Goal: Transaction & Acquisition: Book appointment/travel/reservation

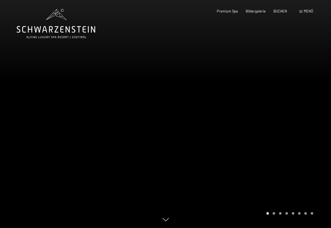
click at [210, 48] on div at bounding box center [249, 114] width 166 height 228
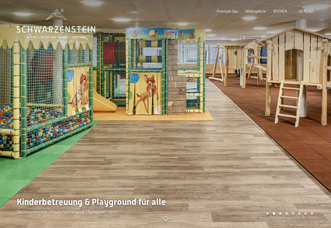
click at [157, 125] on div at bounding box center [83, 114] width 166 height 228
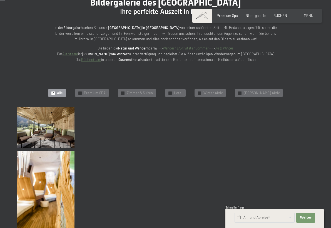
scroll to position [66, 0]
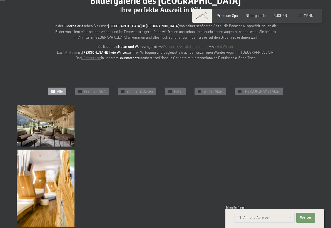
click at [57, 130] on img at bounding box center [46, 125] width 58 height 41
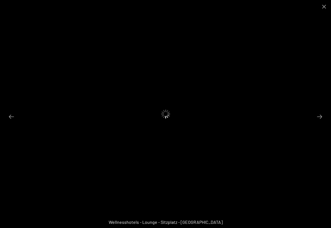
scroll to position [0, 0]
click at [320, 116] on button "Next slide" at bounding box center [320, 116] width 12 height 11
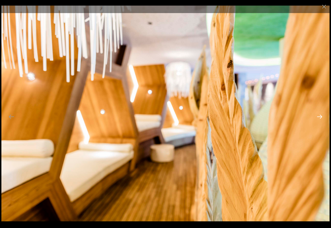
click at [320, 117] on button "Next slide" at bounding box center [320, 116] width 12 height 11
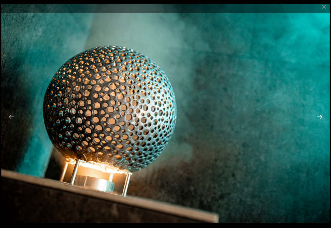
click at [320, 117] on button "Next slide" at bounding box center [320, 116] width 12 height 11
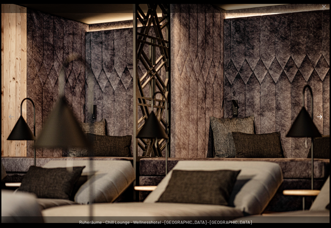
click at [320, 117] on button "Next slide" at bounding box center [320, 116] width 12 height 11
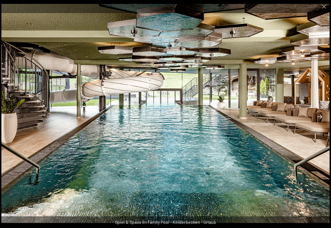
click at [320, 117] on button "Next slide" at bounding box center [320, 116] width 12 height 11
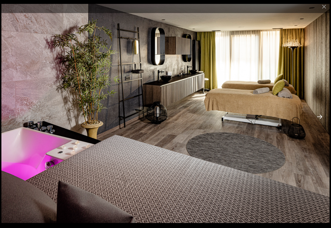
click at [320, 117] on button "Next slide" at bounding box center [320, 116] width 12 height 11
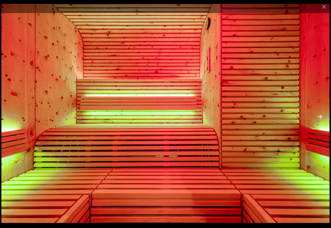
click at [320, 117] on button "Next slide" at bounding box center [320, 116] width 12 height 11
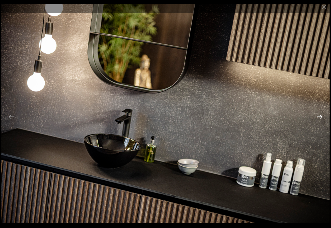
click at [320, 115] on button "Next slide" at bounding box center [320, 116] width 12 height 11
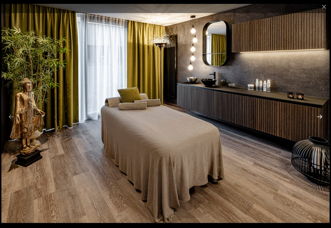
click at [320, 115] on button "Next slide" at bounding box center [320, 116] width 12 height 11
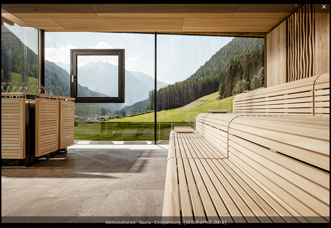
click at [325, 7] on button "Close gallery" at bounding box center [324, 6] width 14 height 13
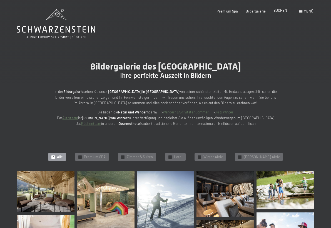
click at [282, 11] on span "BUCHEN" at bounding box center [281, 10] width 14 height 4
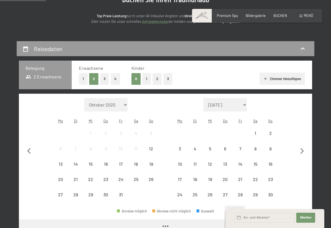
scroll to position [66, 0]
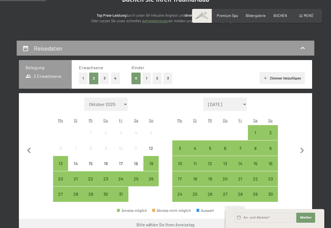
click at [158, 79] on button "2" at bounding box center [157, 78] width 9 height 11
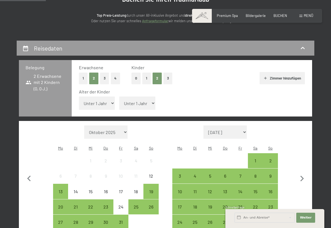
select select "6"
select select "9"
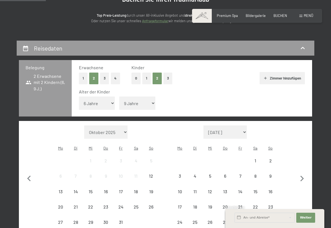
click at [199, 87] on div "Erwachsene 1 2 3 4 Kinder 0 1 2 3 Zimmer hinzufügen Alter der Kinder Unter 1 Ja…" at bounding box center [192, 88] width 240 height 56
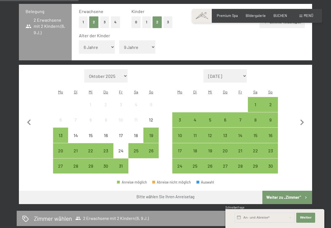
scroll to position [124, 0]
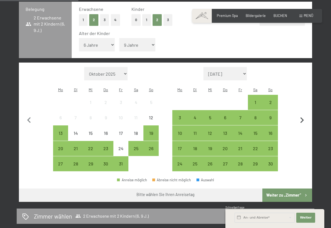
click at [301, 115] on icon "button" at bounding box center [302, 121] width 12 height 12
select select "2025-11-01"
select select "2025-12-01"
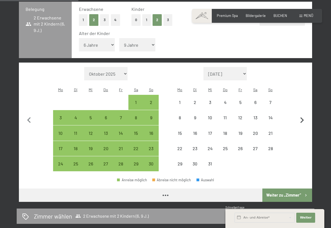
select select "2025-11-01"
select select "2025-12-01"
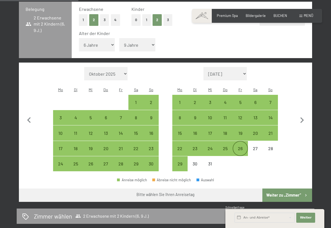
click at [244, 146] on div "26" at bounding box center [240, 153] width 14 height 14
select select "2025-11-01"
select select "2025-12-01"
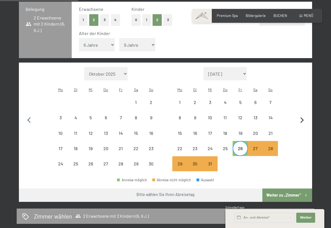
click at [302, 115] on icon "button" at bounding box center [302, 121] width 12 height 12
select select "2025-12-01"
select select "2026-01-01"
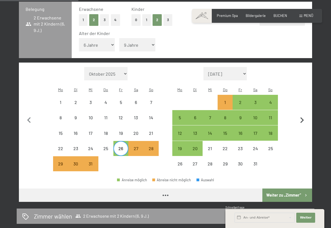
select select "2025-12-01"
select select "2026-01-01"
click at [255, 100] on div "3" at bounding box center [256, 107] width 14 height 14
select select "2025-12-01"
select select "2026-01-01"
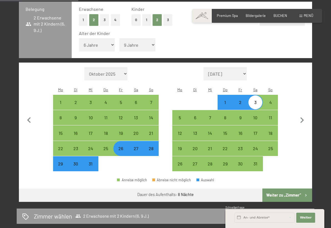
click at [284, 188] on button "Weiter zu „Zimmer“" at bounding box center [287, 194] width 50 height 13
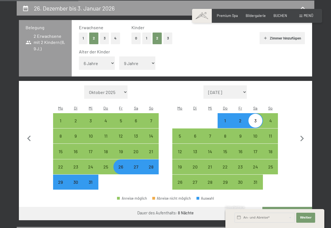
select select "2025-12-01"
select select "2026-01-01"
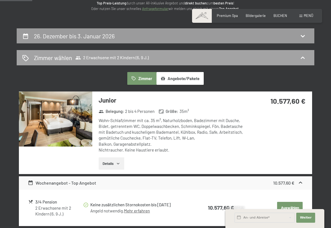
scroll to position [83, 0]
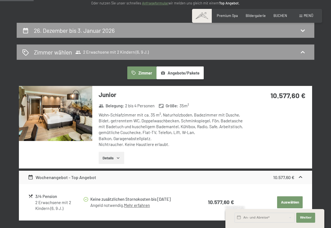
click at [118, 157] on icon "button" at bounding box center [118, 157] width 3 height 1
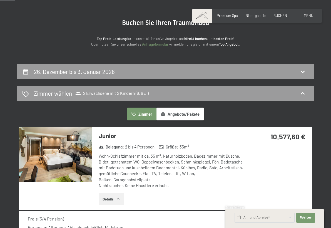
scroll to position [0, 0]
